Goal: Information Seeking & Learning: Check status

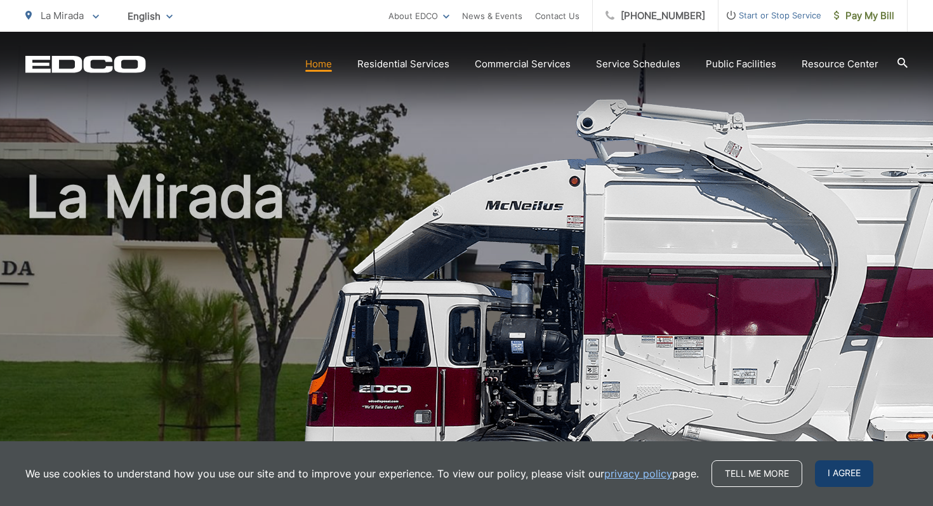
click at [848, 476] on span "I agree" at bounding box center [844, 473] width 58 height 27
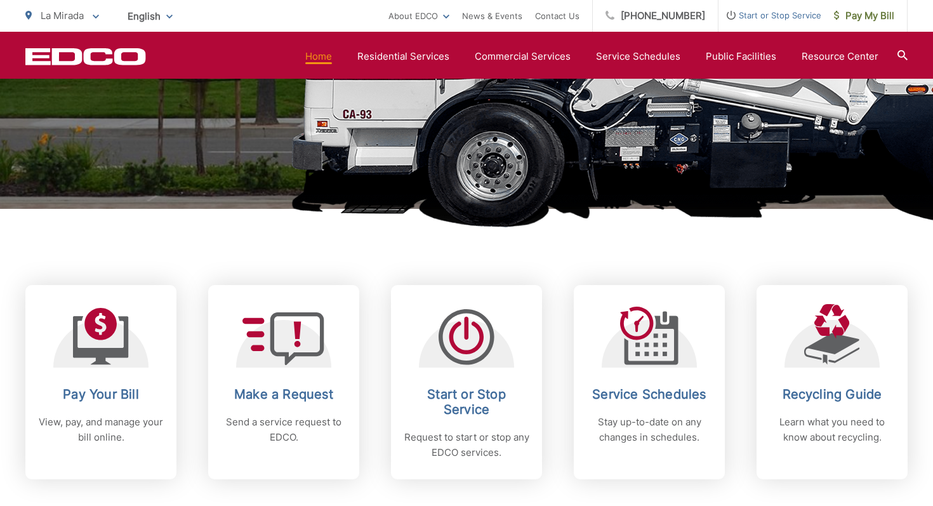
scroll to position [344, 0]
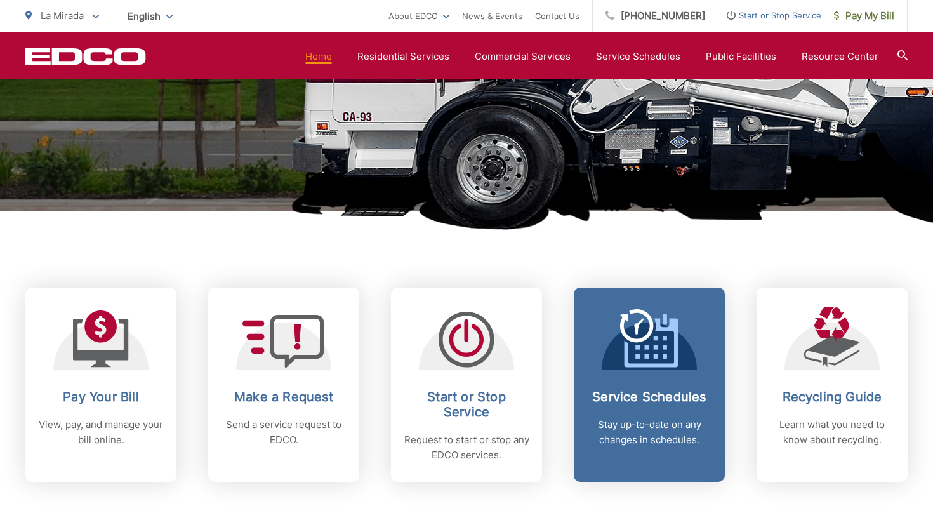
click at [663, 392] on h2 "Service Schedules" at bounding box center [649, 396] width 126 height 15
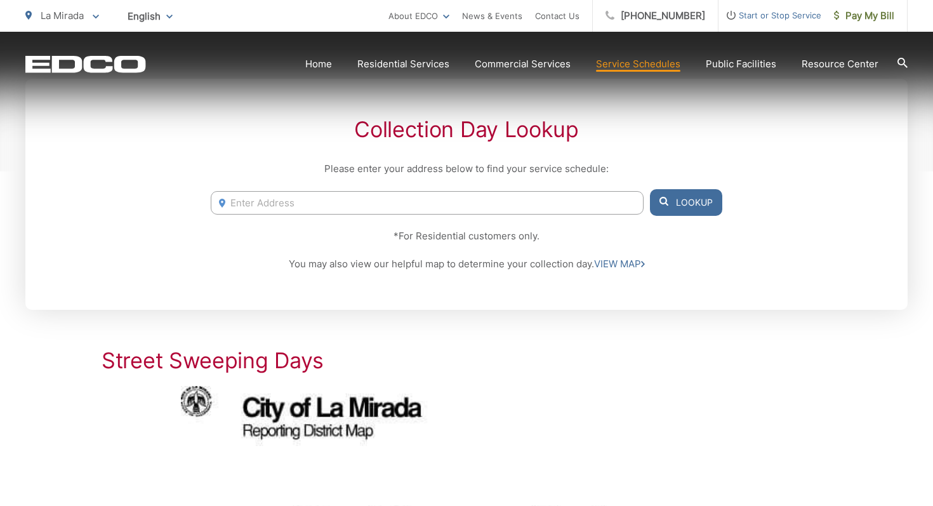
scroll to position [280, 0]
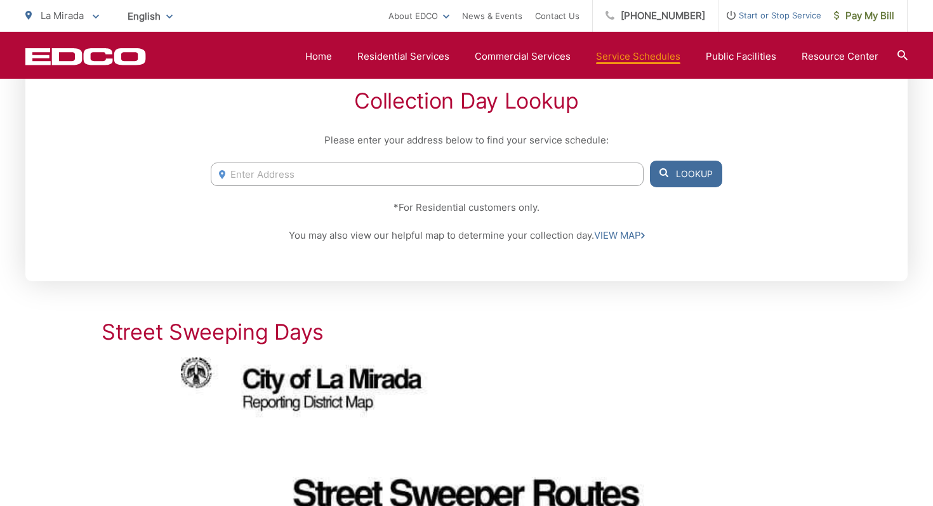
click at [396, 176] on input "Enter Address" at bounding box center [427, 173] width 433 height 23
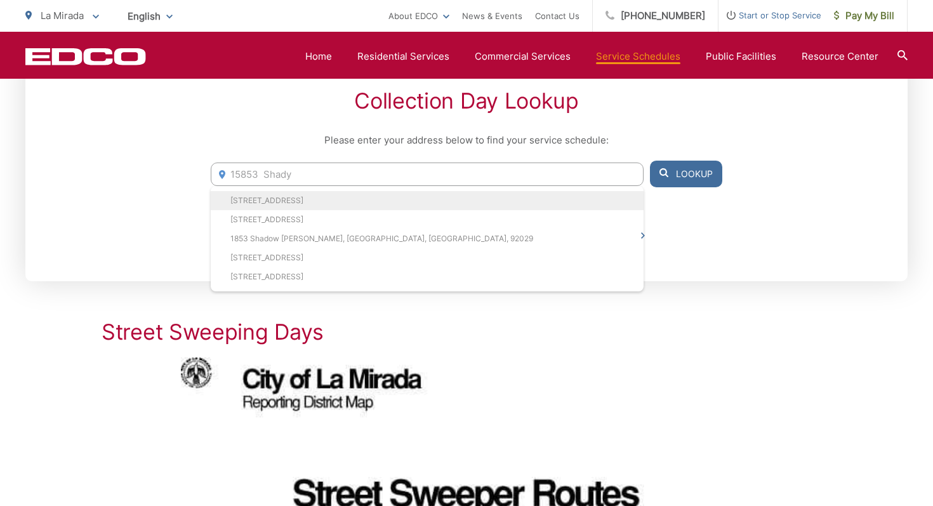
click at [400, 195] on li "[STREET_ADDRESS]" at bounding box center [427, 200] width 433 height 19
type input "[STREET_ADDRESS]"
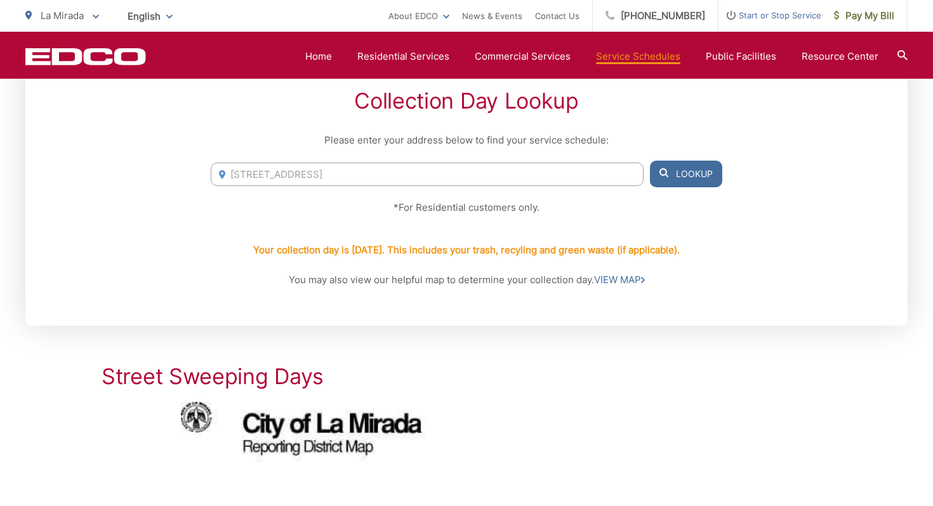
click at [692, 176] on button "Lookup" at bounding box center [686, 174] width 72 height 27
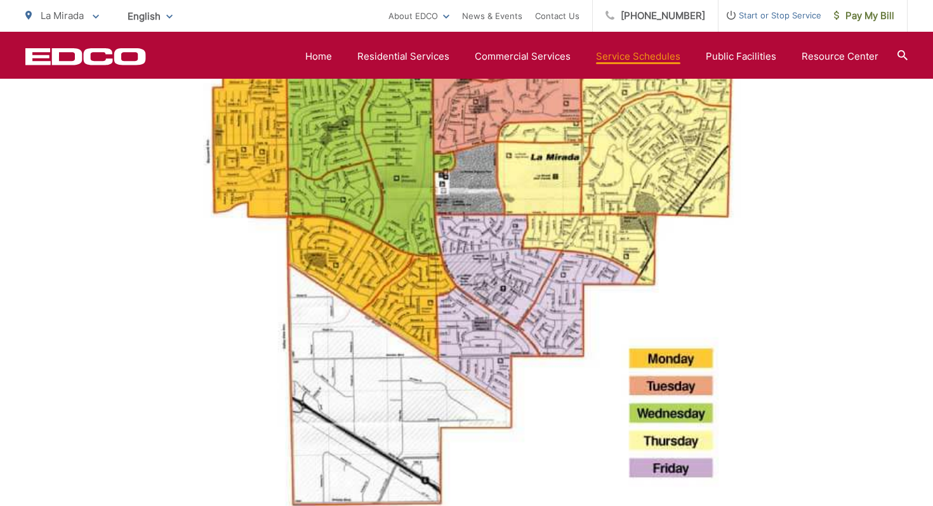
scroll to position [911, 0]
click at [347, 137] on img at bounding box center [466, 145] width 571 height 751
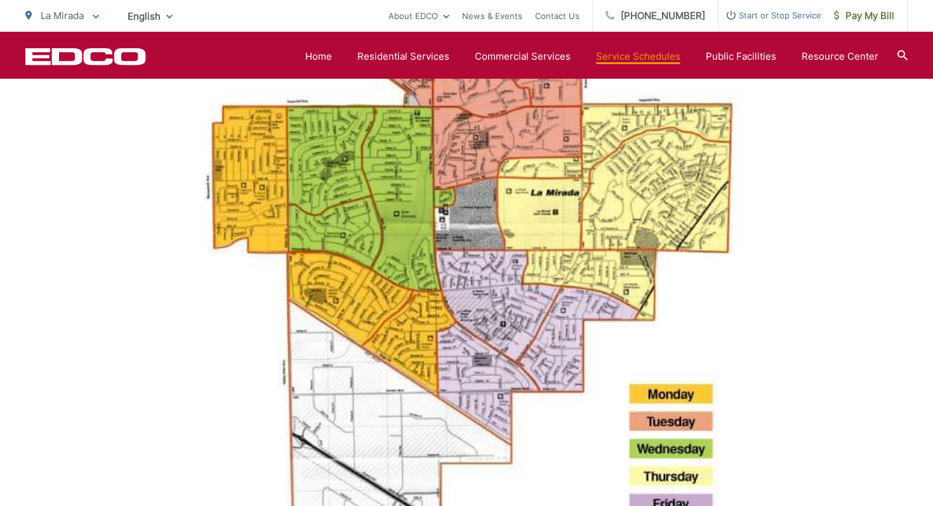
scroll to position [876, 0]
